Goal: Information Seeking & Learning: Learn about a topic

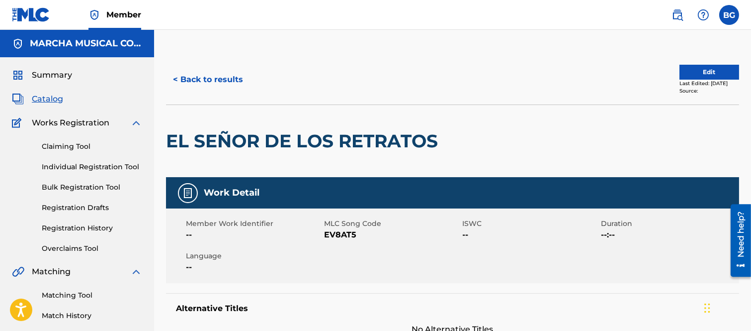
click at [176, 78] on button "< Back to results" at bounding box center [208, 79] width 84 height 25
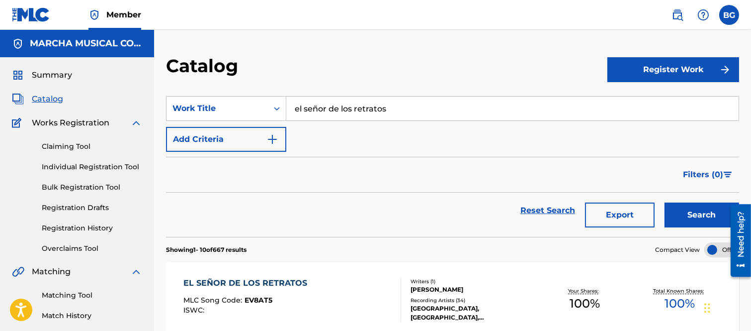
click at [408, 110] on input "el señor de los retratos" at bounding box center [512, 108] width 452 height 24
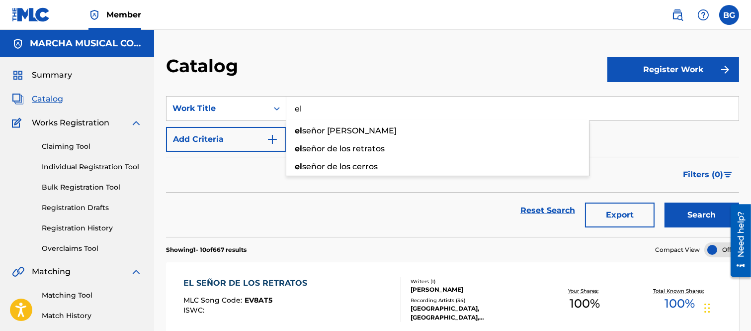
type input "e"
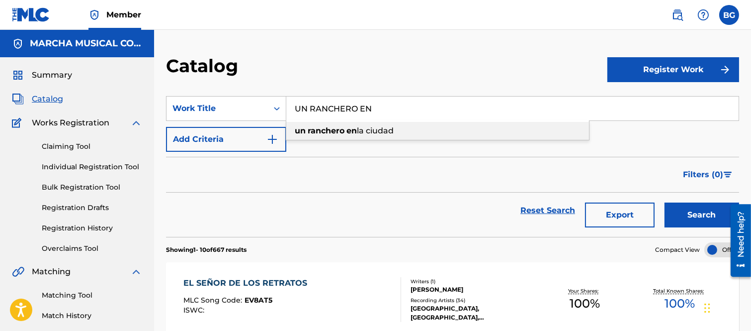
click at [379, 129] on span "la ciudad" at bounding box center [375, 130] width 37 height 9
type input "un ranchero en la ciudad"
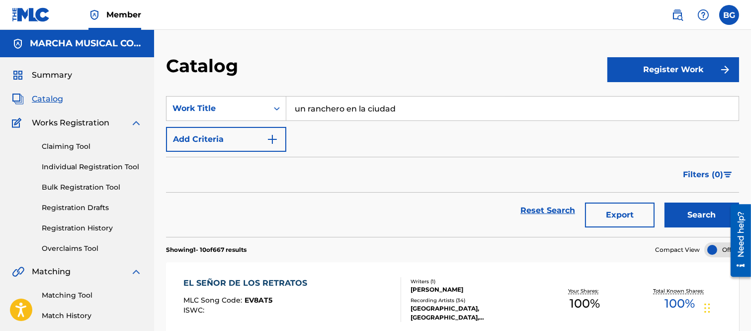
click at [696, 216] on button "Search" at bounding box center [702, 214] width 75 height 25
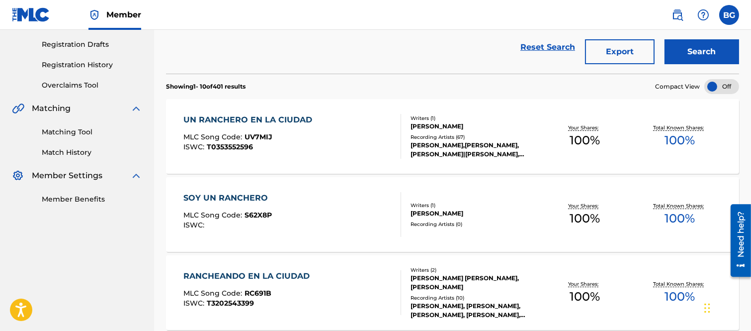
scroll to position [166, 0]
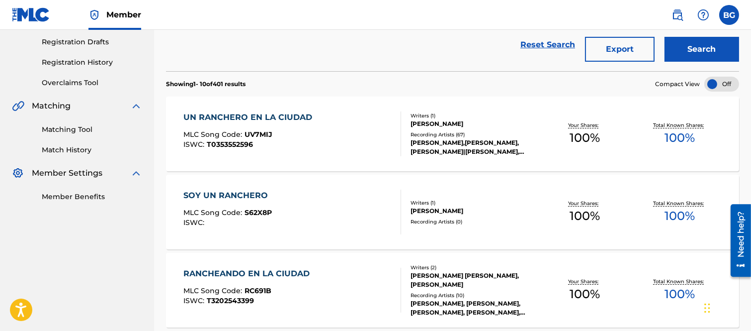
click at [254, 117] on div "UN RANCHERO EN LA CIUDAD" at bounding box center [250, 117] width 134 height 12
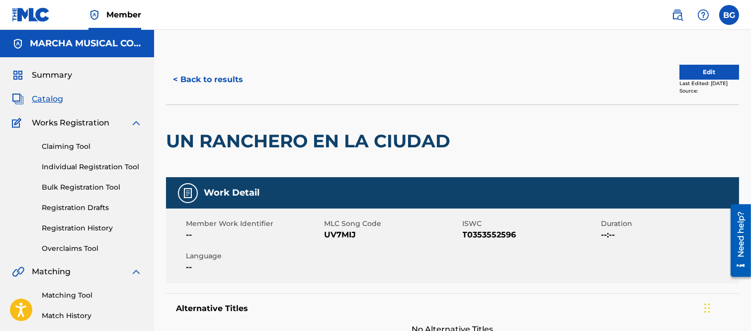
click at [177, 78] on button "< Back to results" at bounding box center [208, 79] width 84 height 25
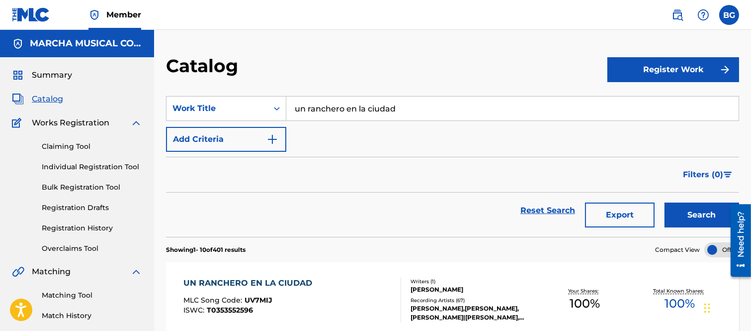
click at [416, 101] on input "un ranchero en la ciudad" at bounding box center [512, 108] width 452 height 24
type input "u"
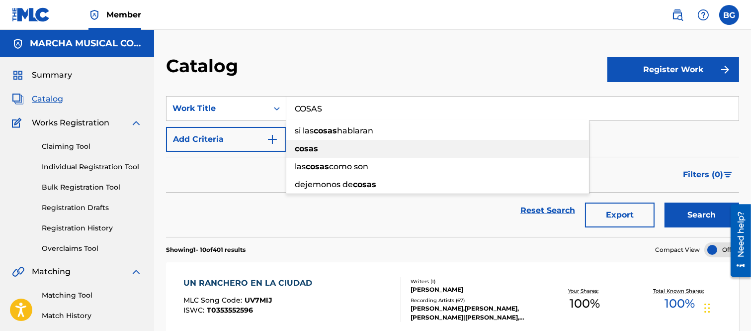
click at [305, 149] on strong "cosas" at bounding box center [306, 148] width 23 height 9
type input "cosas"
drag, startPoint x: 687, startPoint y: 209, endPoint x: 657, endPoint y: 200, distance: 30.5
click at [685, 209] on button "Search" at bounding box center [702, 214] width 75 height 25
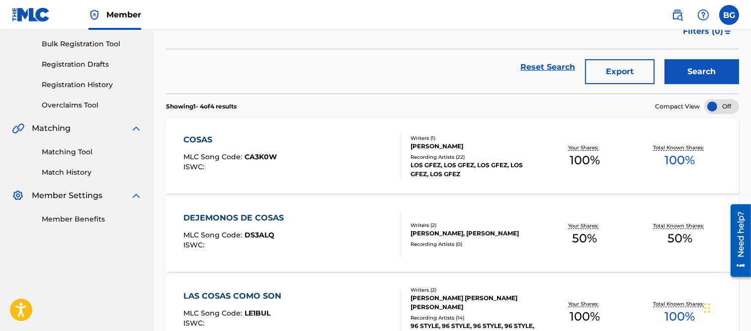
scroll to position [166, 0]
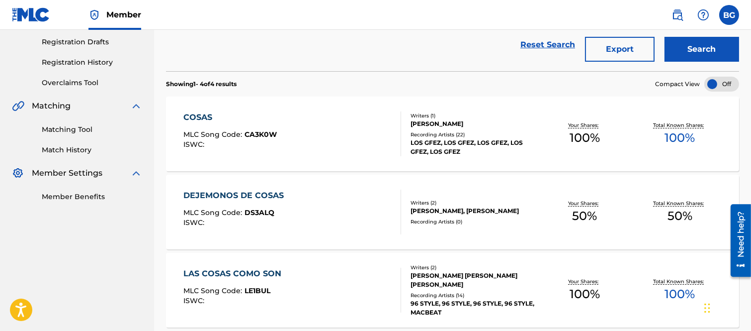
click at [200, 113] on div "COSAS" at bounding box center [229, 117] width 93 height 12
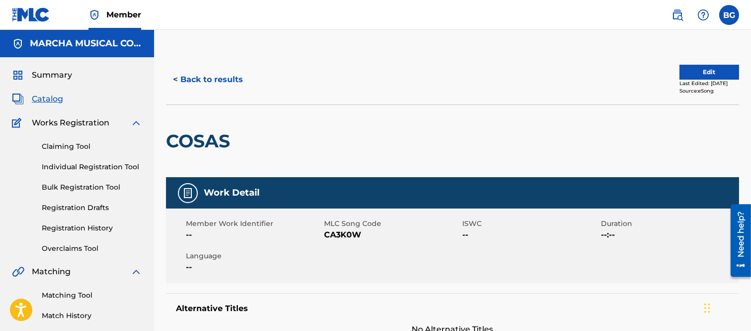
click at [177, 77] on button "< Back to results" at bounding box center [208, 79] width 84 height 25
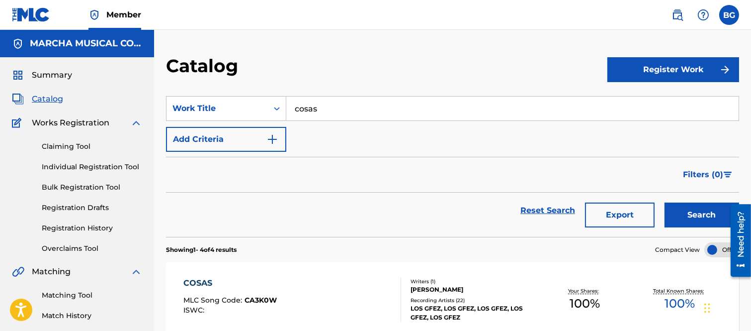
click at [346, 102] on input "cosas" at bounding box center [512, 108] width 452 height 24
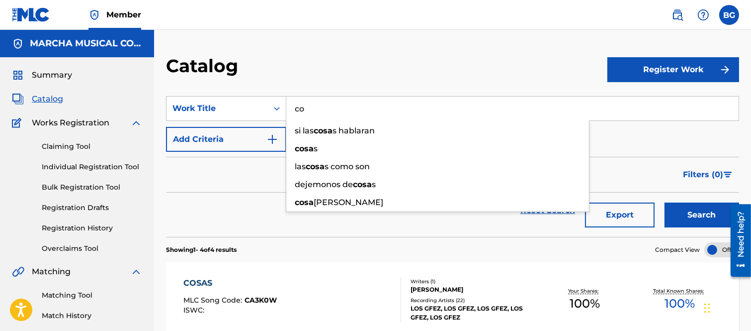
type input "c"
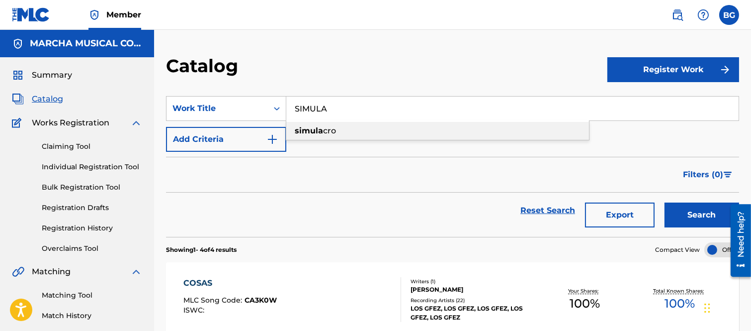
click at [309, 128] on strong "simula" at bounding box center [309, 130] width 28 height 9
type input "simulacro"
drag, startPoint x: 691, startPoint y: 215, endPoint x: 576, endPoint y: 132, distance: 141.8
click at [692, 214] on button "Search" at bounding box center [702, 214] width 75 height 25
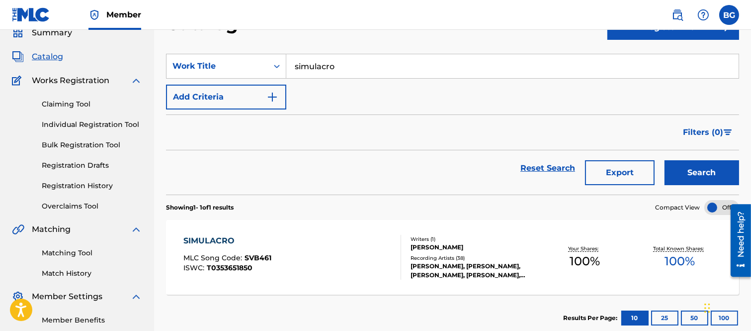
scroll to position [55, 0]
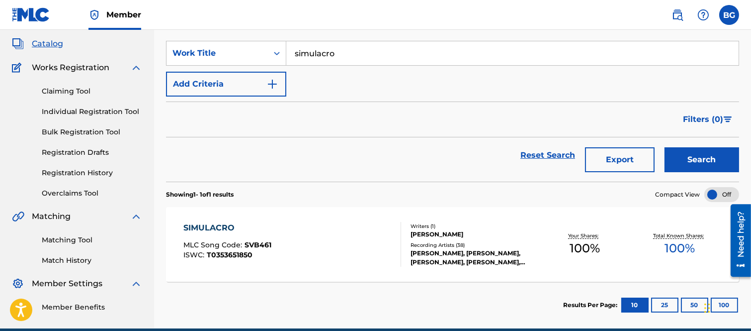
click at [216, 226] on div "SIMULACRO" at bounding box center [227, 228] width 88 height 12
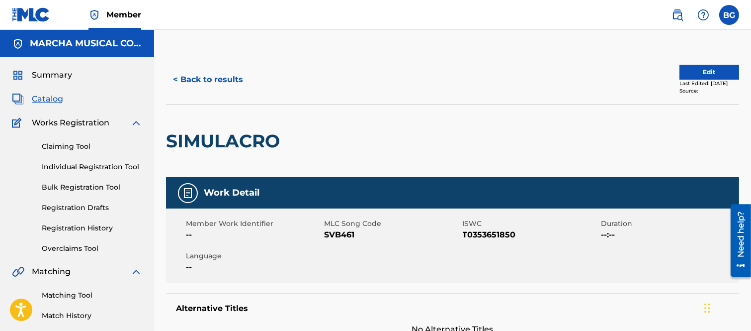
click at [177, 78] on button "< Back to results" at bounding box center [208, 79] width 84 height 25
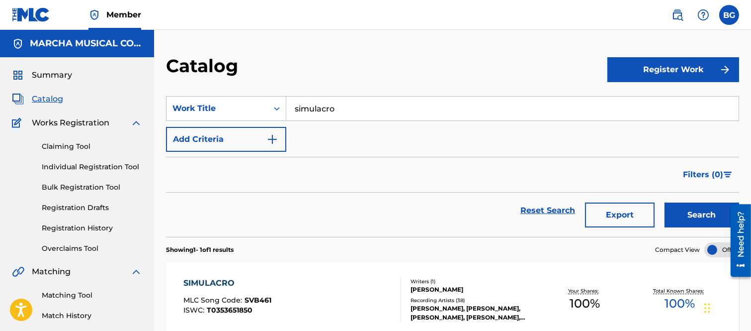
click at [373, 109] on input "simulacro" at bounding box center [512, 108] width 452 height 24
type input "s"
click at [334, 127] on strong "verdadera" at bounding box center [325, 130] width 42 height 9
type input "la verdadera joya"
click at [680, 215] on button "Search" at bounding box center [702, 214] width 75 height 25
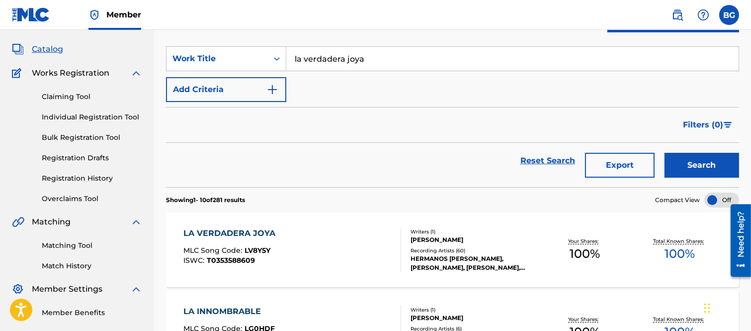
scroll to position [110, 0]
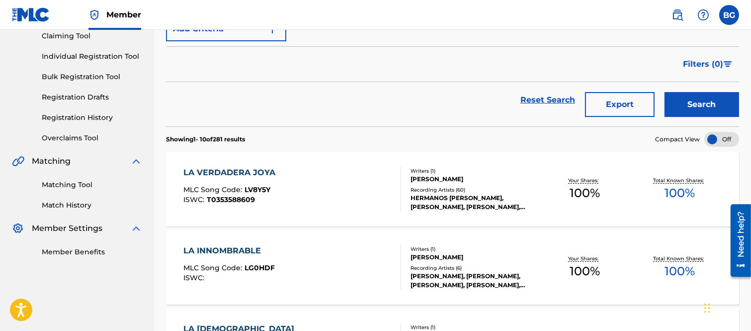
drag, startPoint x: 241, startPoint y: 171, endPoint x: 230, endPoint y: 166, distance: 12.3
click at [241, 171] on div "LA VERDADERA JOYA" at bounding box center [231, 173] width 97 height 12
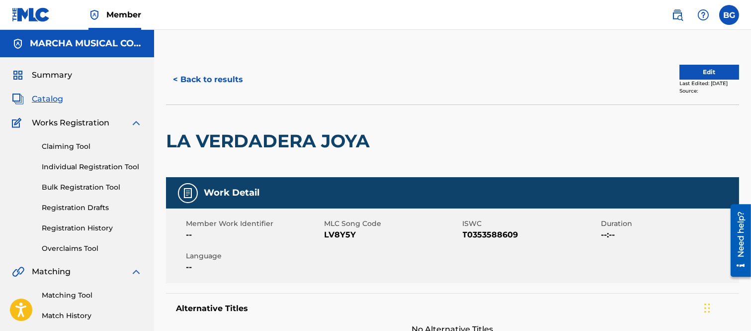
click at [175, 76] on button "< Back to results" at bounding box center [208, 79] width 84 height 25
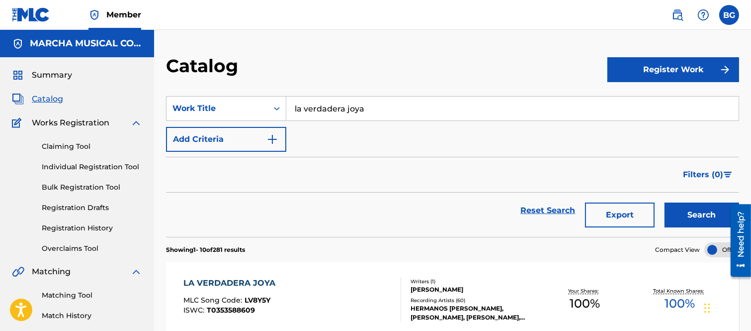
drag, startPoint x: 383, startPoint y: 106, endPoint x: 383, endPoint y: 100, distance: 6.5
click at [383, 105] on input "la verdadera joya" at bounding box center [512, 108] width 452 height 24
type input "l"
click at [363, 129] on span "no esta genial" at bounding box center [359, 130] width 57 height 9
type input "ser un nino esta genial"
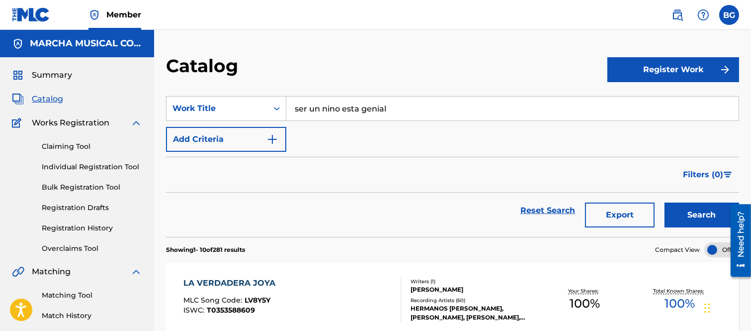
click at [684, 214] on button "Search" at bounding box center [702, 214] width 75 height 25
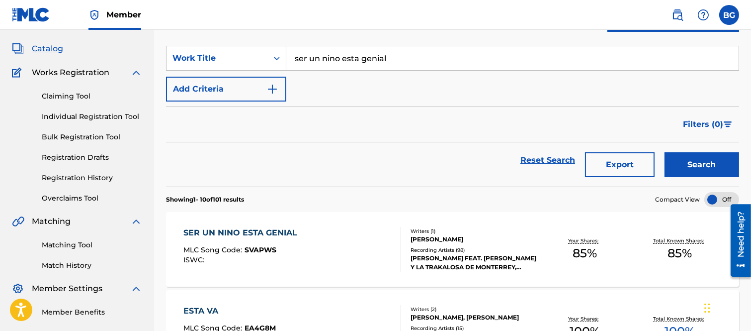
scroll to position [110, 0]
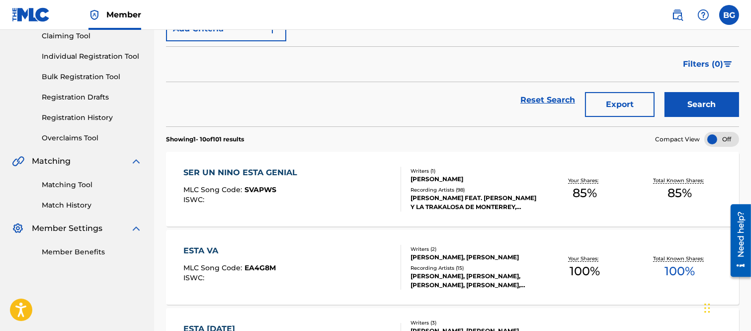
click at [261, 173] on div "SER UN NINO ESTA GENIAL" at bounding box center [242, 173] width 119 height 12
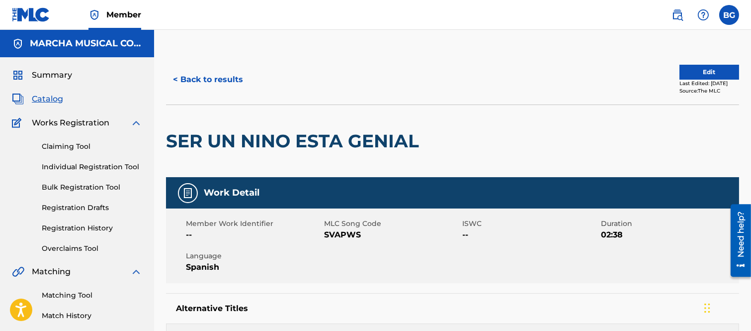
click at [175, 78] on button "< Back to results" at bounding box center [208, 79] width 84 height 25
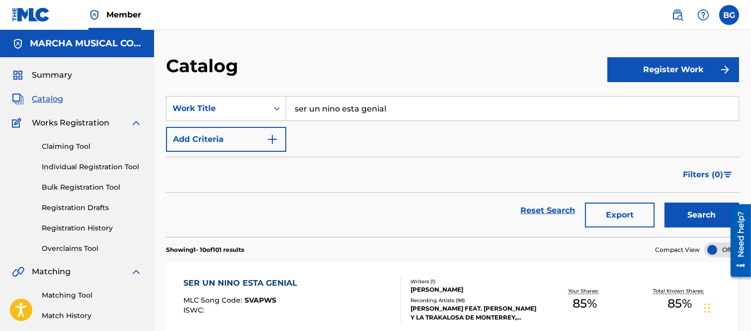
click at [395, 106] on input "ser un nino esta genial" at bounding box center [512, 108] width 452 height 24
type input "s"
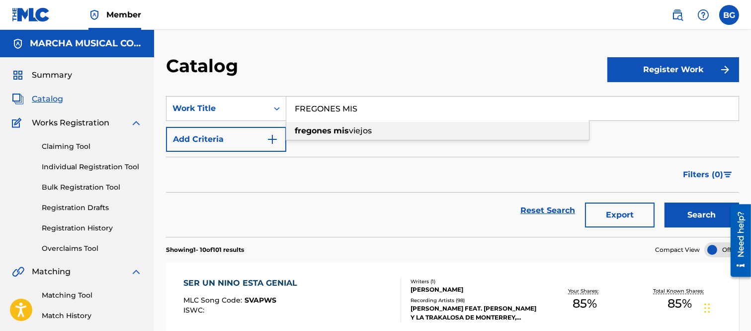
click at [325, 132] on strong "fregones" at bounding box center [313, 130] width 37 height 9
type input "fregones mis viejos"
click at [704, 214] on button "Search" at bounding box center [702, 214] width 75 height 25
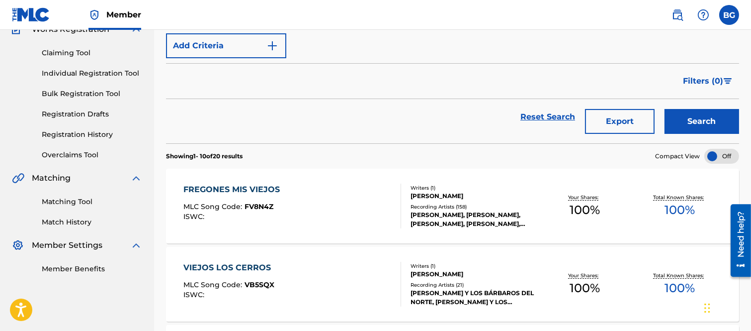
scroll to position [110, 0]
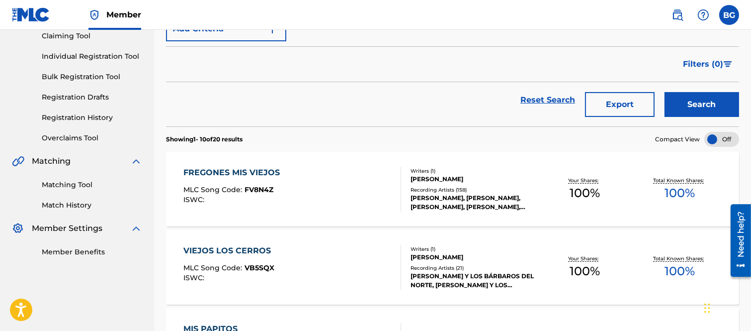
drag, startPoint x: 199, startPoint y: 174, endPoint x: 197, endPoint y: 170, distance: 5.1
click at [199, 173] on div "FREGONES MIS VIEJOS" at bounding box center [233, 173] width 101 height 12
